Goal: Transaction & Acquisition: Register for event/course

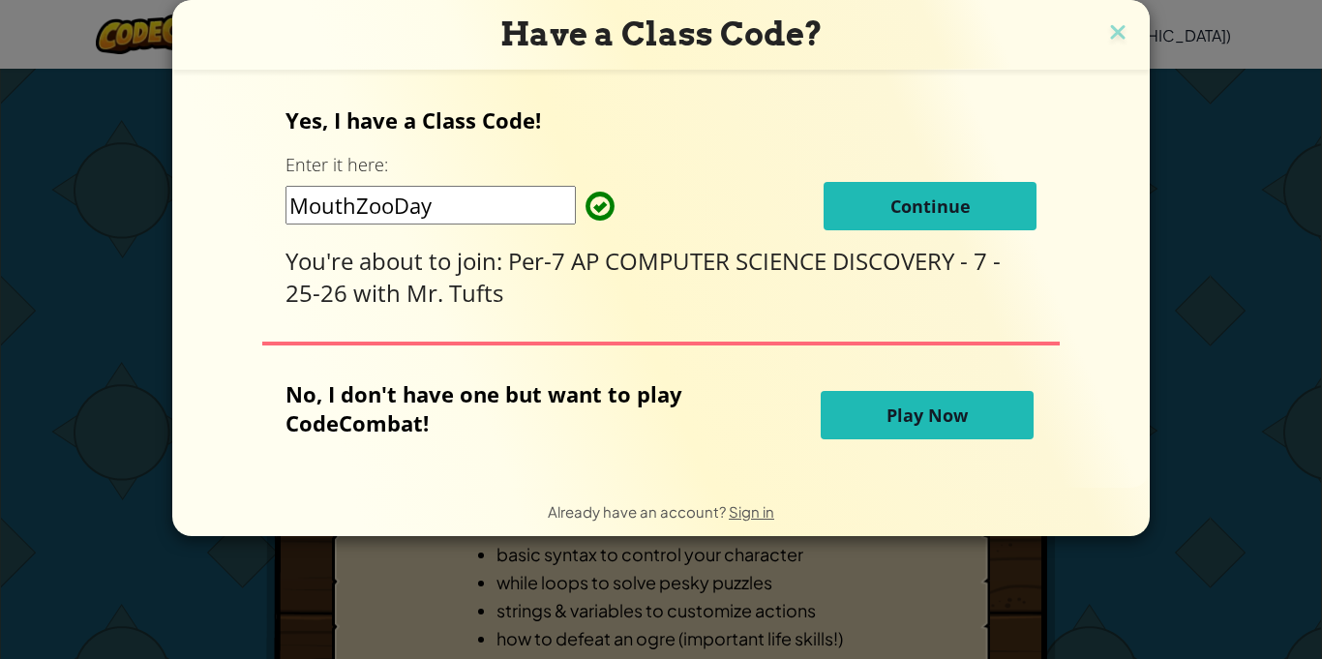
click at [931, 194] on span "Continue" at bounding box center [930, 205] width 80 height 23
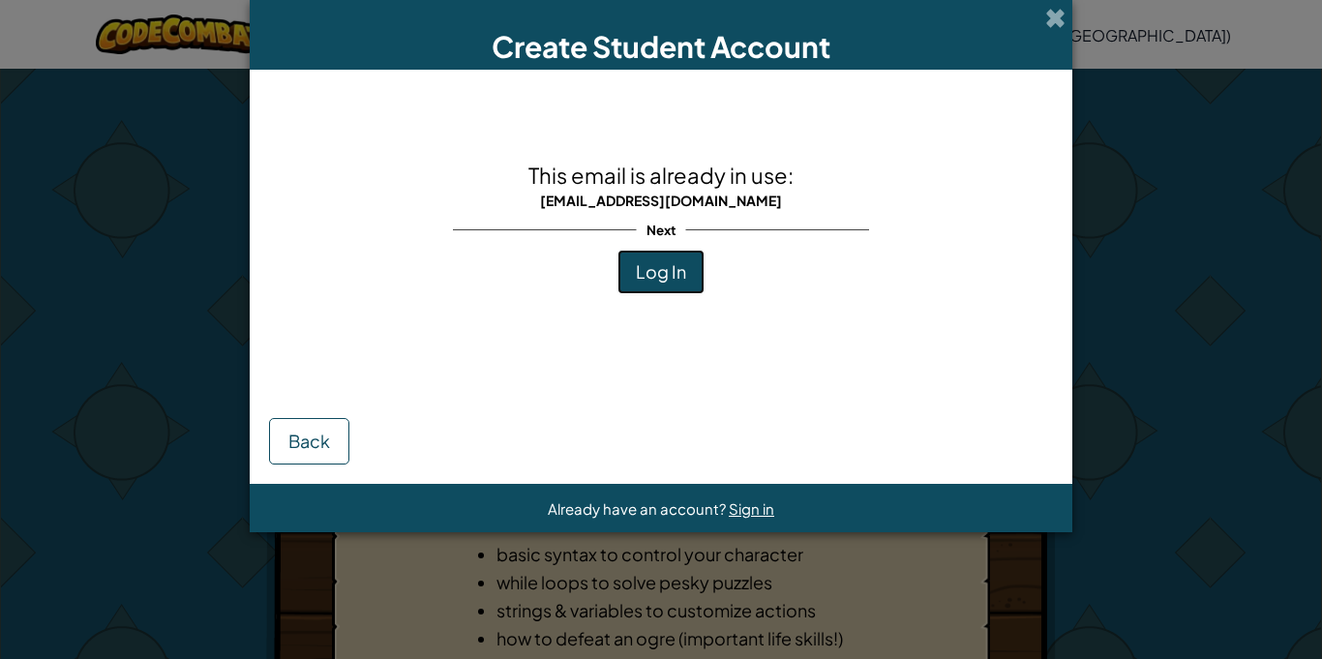
click at [648, 273] on span "Log In" at bounding box center [661, 271] width 50 height 22
